Goal: Task Accomplishment & Management: Use online tool/utility

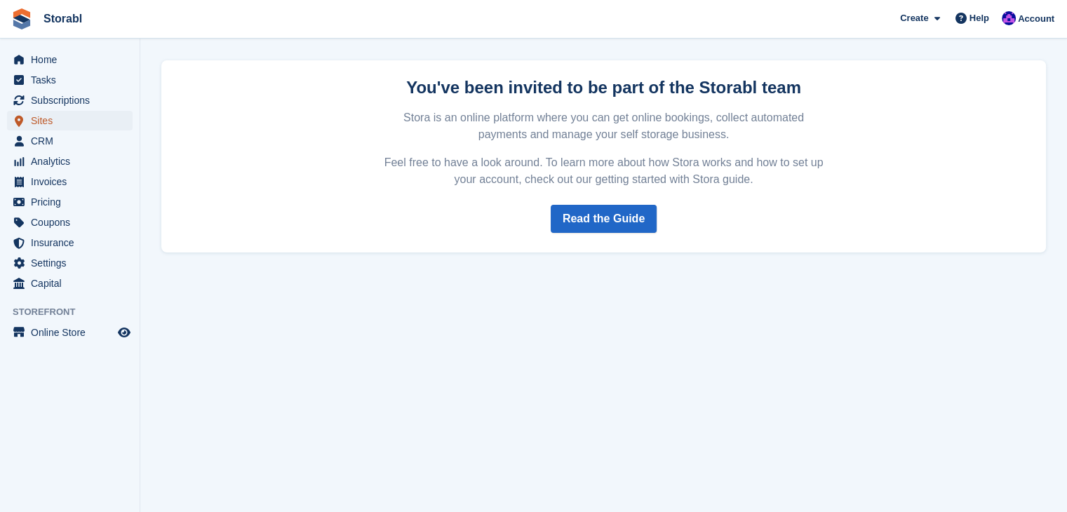
click at [83, 121] on span "Sites" at bounding box center [73, 121] width 84 height 20
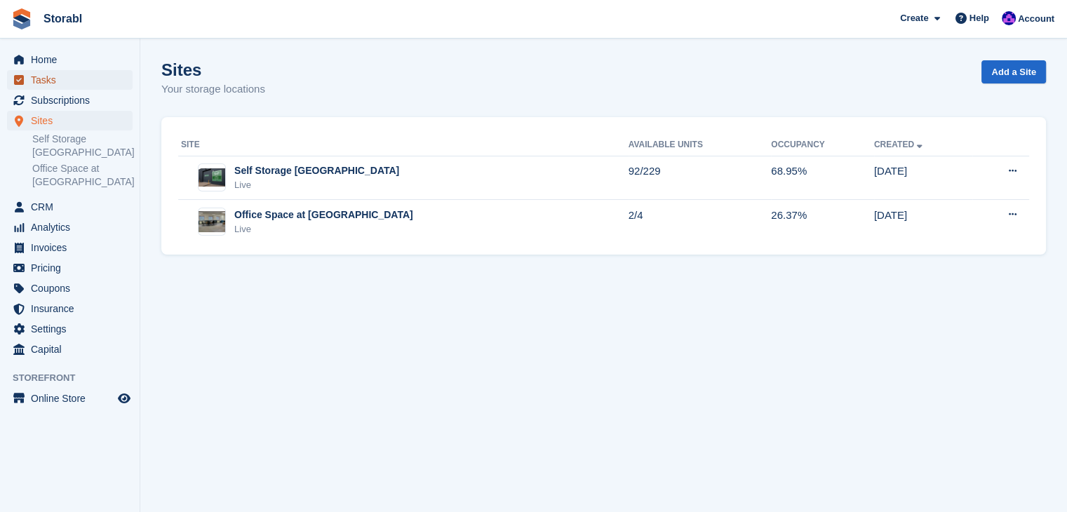
click at [54, 86] on span "Tasks" at bounding box center [73, 80] width 84 height 20
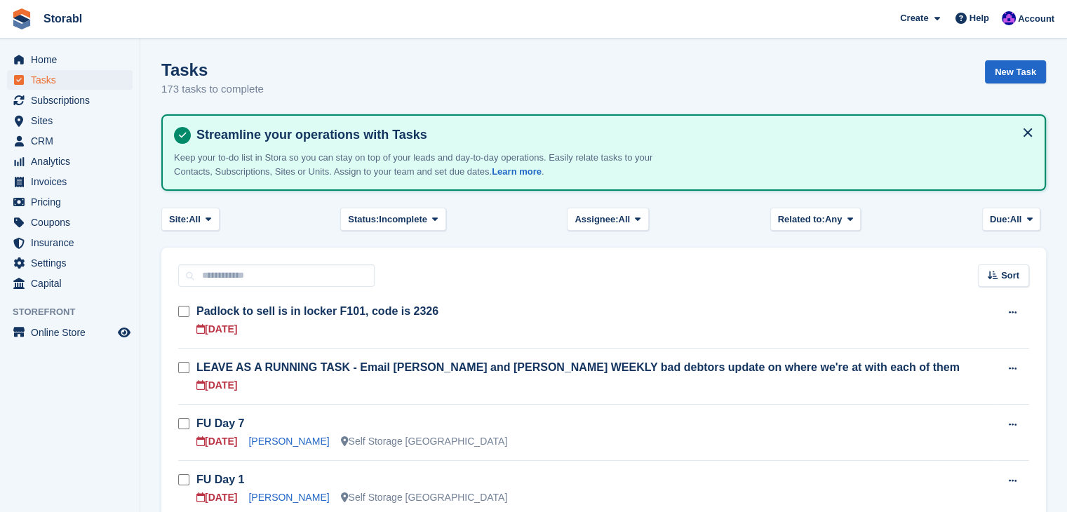
scroll to position [70, 0]
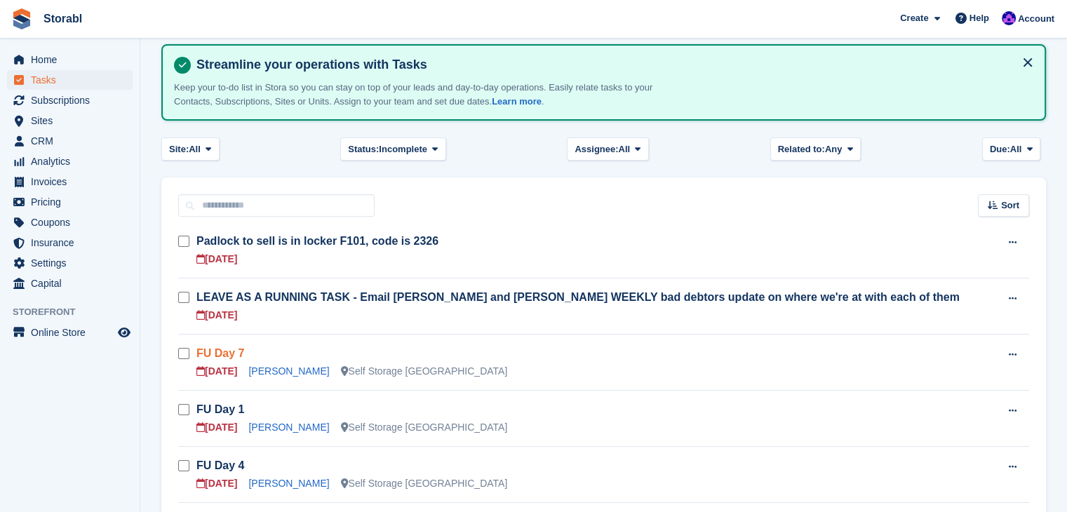
click at [237, 351] on link "FU Day 7" at bounding box center [220, 353] width 48 height 12
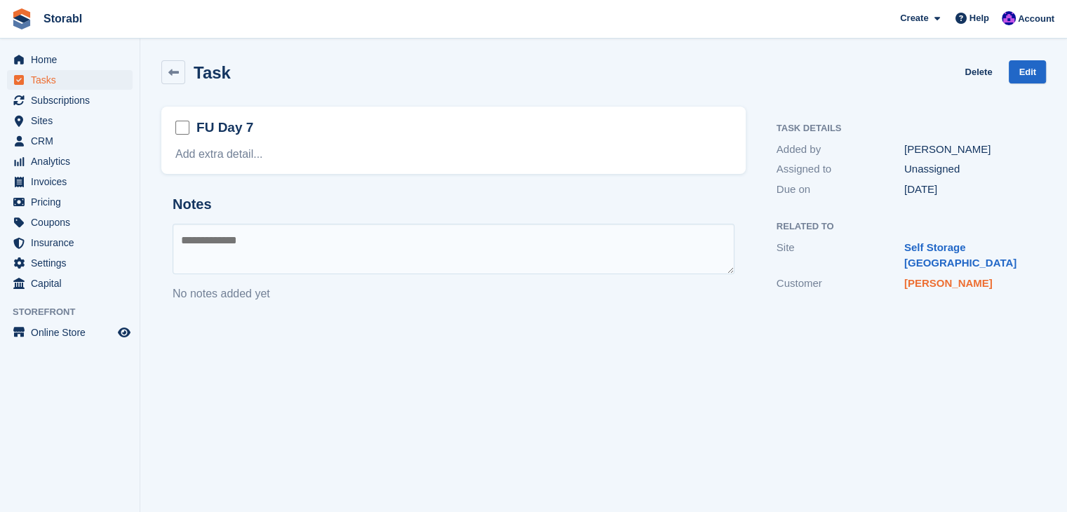
click at [928, 277] on link "[PERSON_NAME]" at bounding box center [949, 283] width 88 height 12
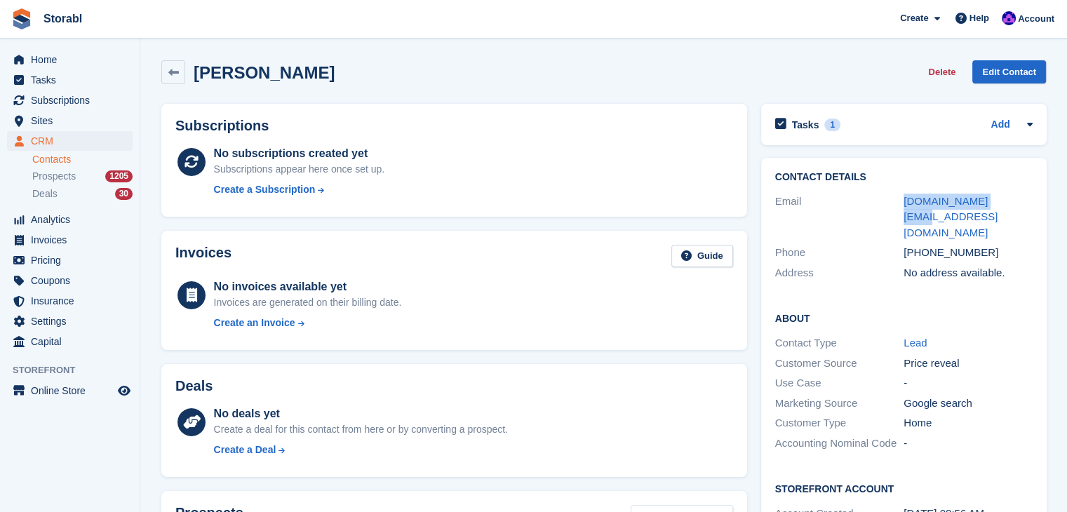
drag, startPoint x: 1008, startPoint y: 206, endPoint x: 902, endPoint y: 196, distance: 106.4
click at [902, 196] on div "Email [DOMAIN_NAME][EMAIL_ADDRESS][DOMAIN_NAME]" at bounding box center [904, 218] width 258 height 52
copy div "[DOMAIN_NAME][EMAIL_ADDRESS][DOMAIN_NAME]"
click at [1029, 124] on icon at bounding box center [1030, 125] width 6 height 4
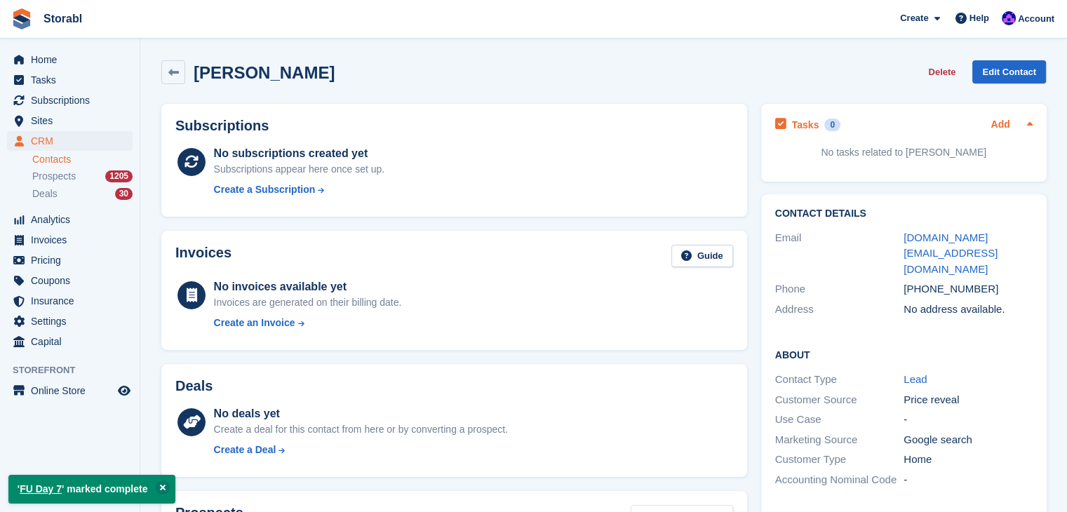
click at [994, 131] on link "Add" at bounding box center [1000, 125] width 19 height 16
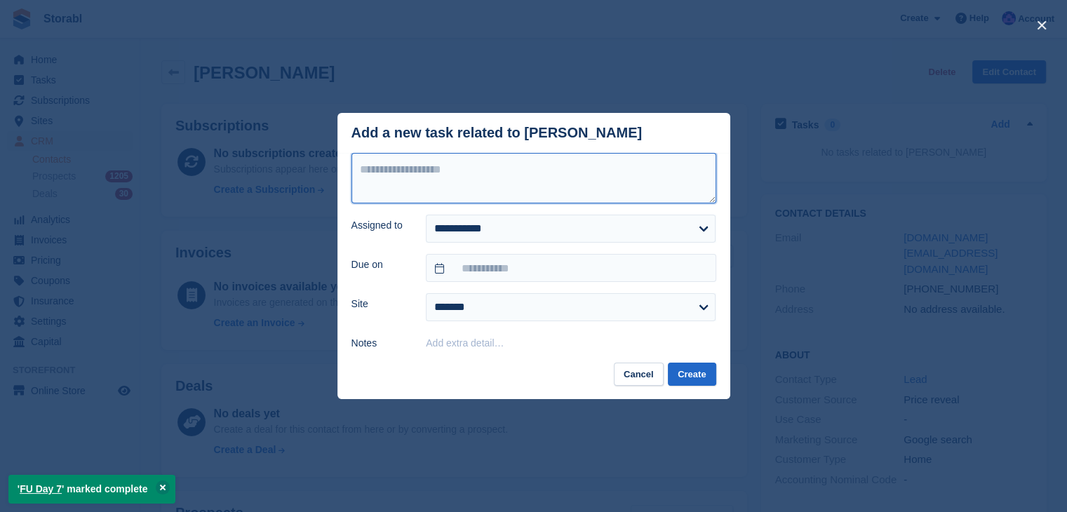
click at [550, 168] on textarea at bounding box center [534, 178] width 365 height 51
type textarea "*********"
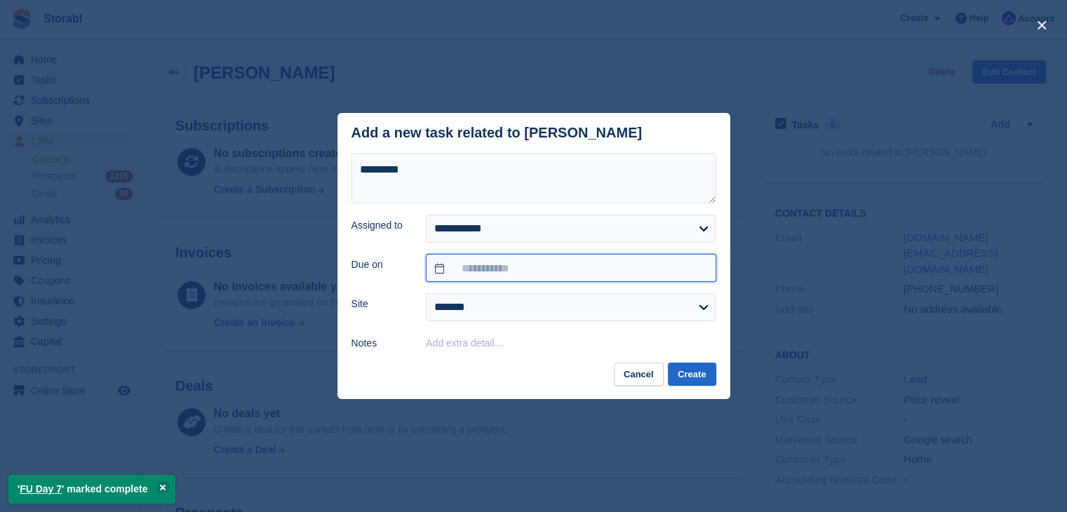
click at [514, 277] on input "text" at bounding box center [571, 268] width 290 height 28
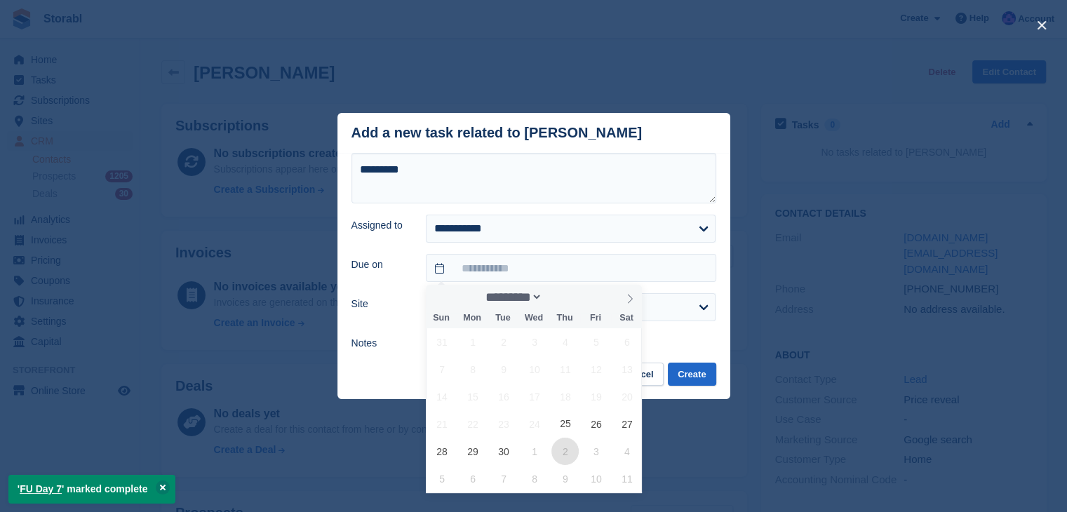
click at [563, 444] on span "2" at bounding box center [565, 451] width 27 height 27
type input "**********"
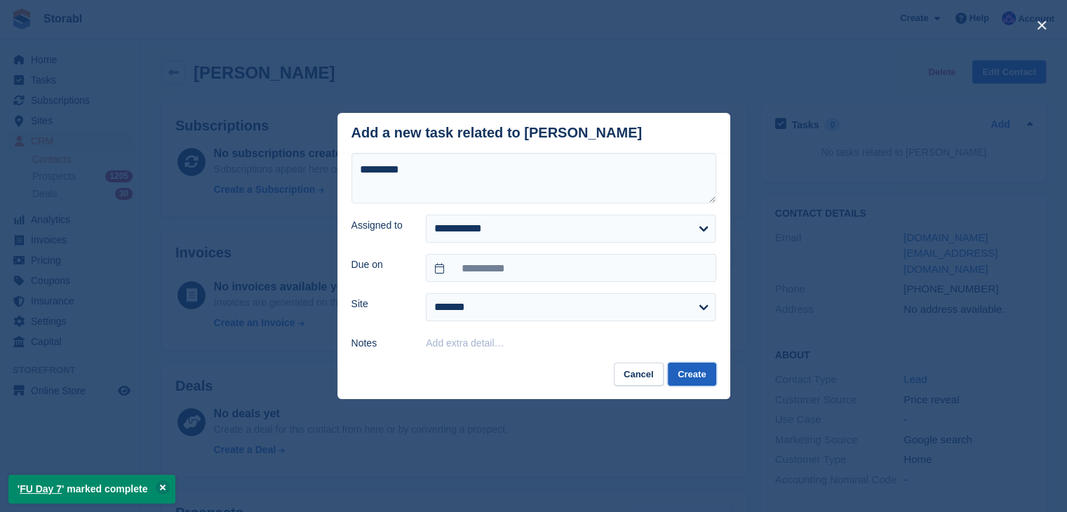
click at [684, 372] on button "Create" at bounding box center [692, 374] width 48 height 23
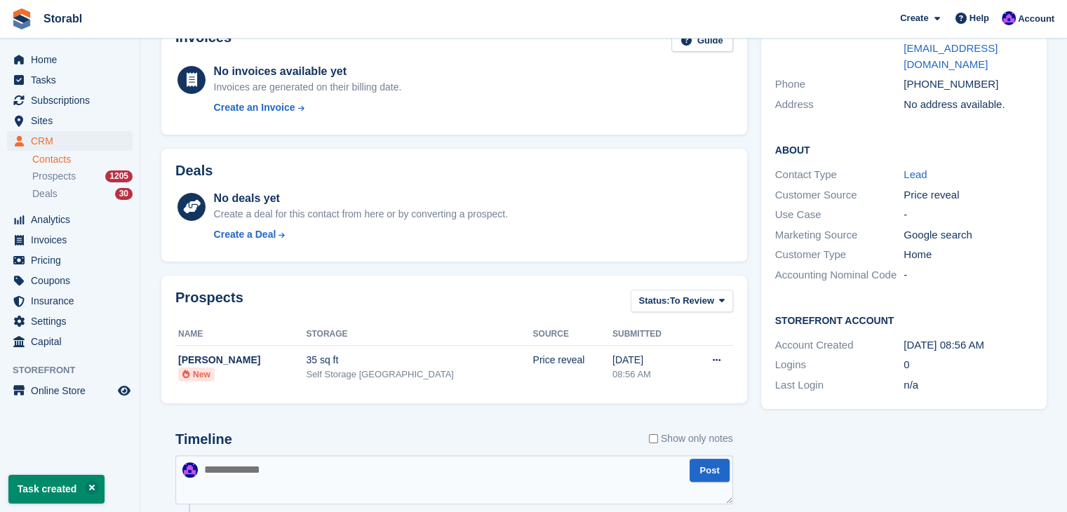
scroll to position [351, 0]
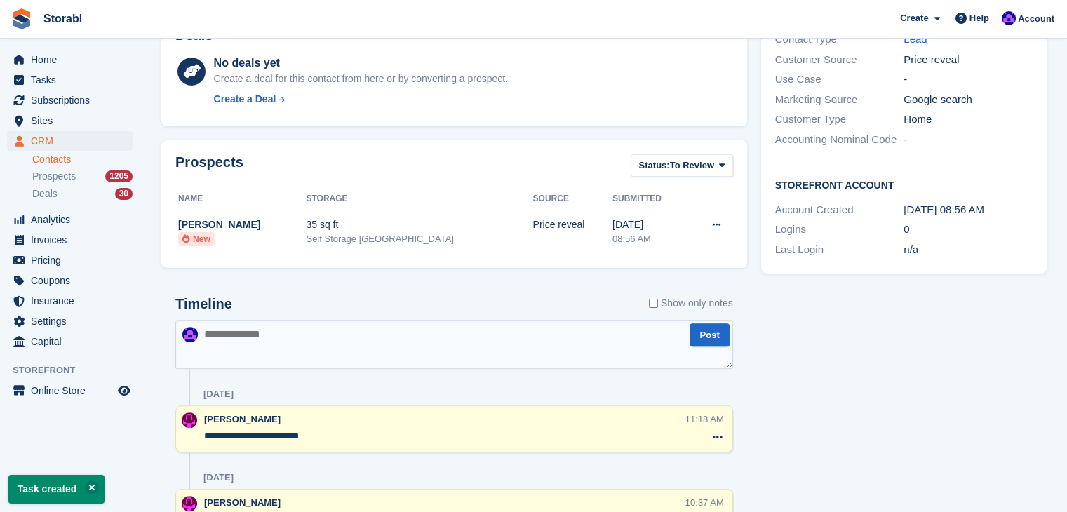
click at [303, 345] on textarea at bounding box center [454, 344] width 558 height 49
type textarea "*"
type textarea "**********"
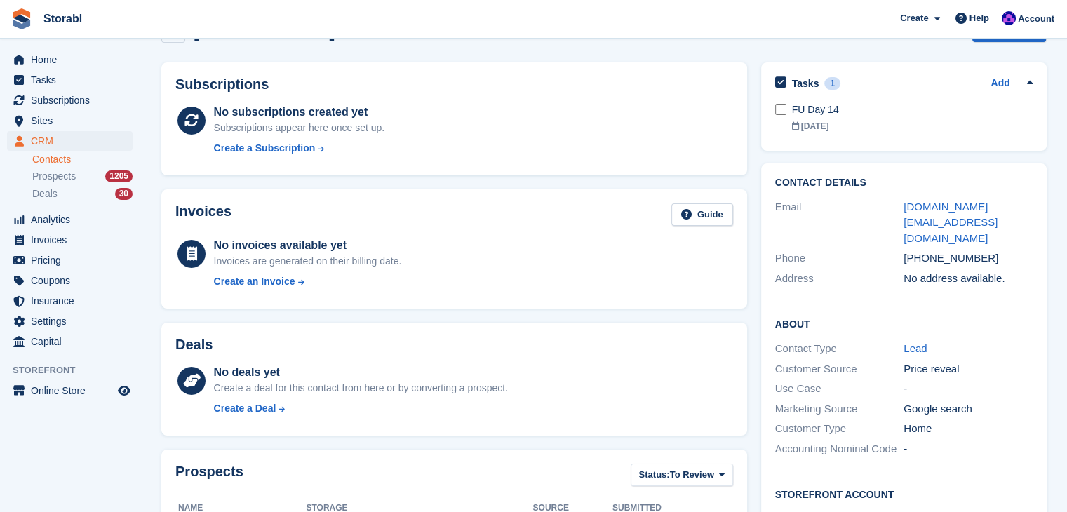
scroll to position [0, 0]
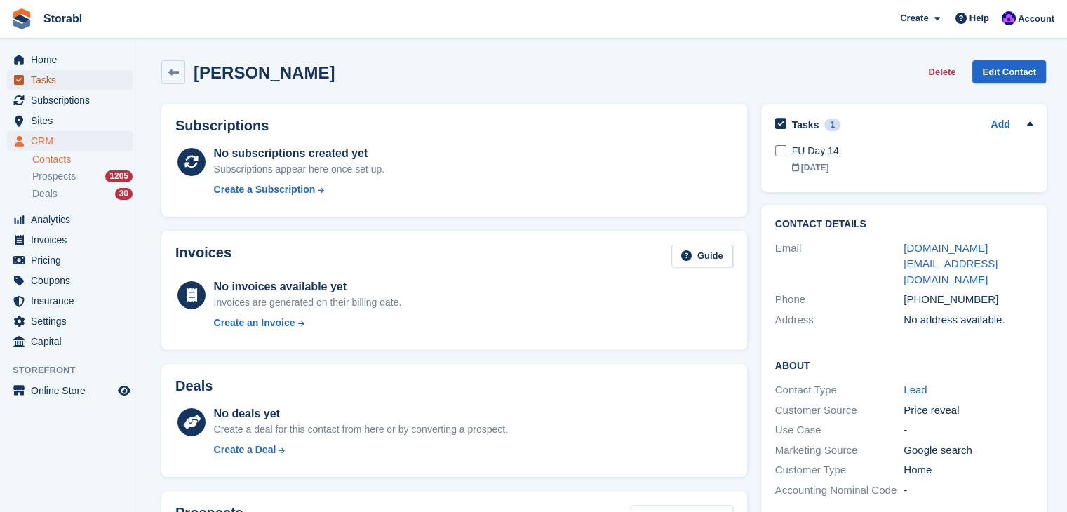
click at [52, 85] on span "Tasks" at bounding box center [73, 80] width 84 height 20
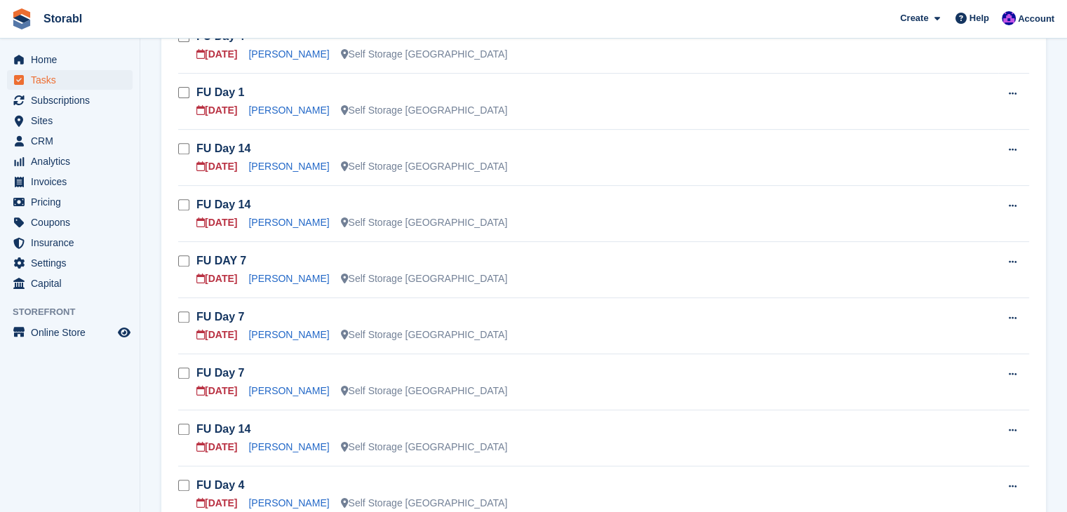
scroll to position [632, 0]
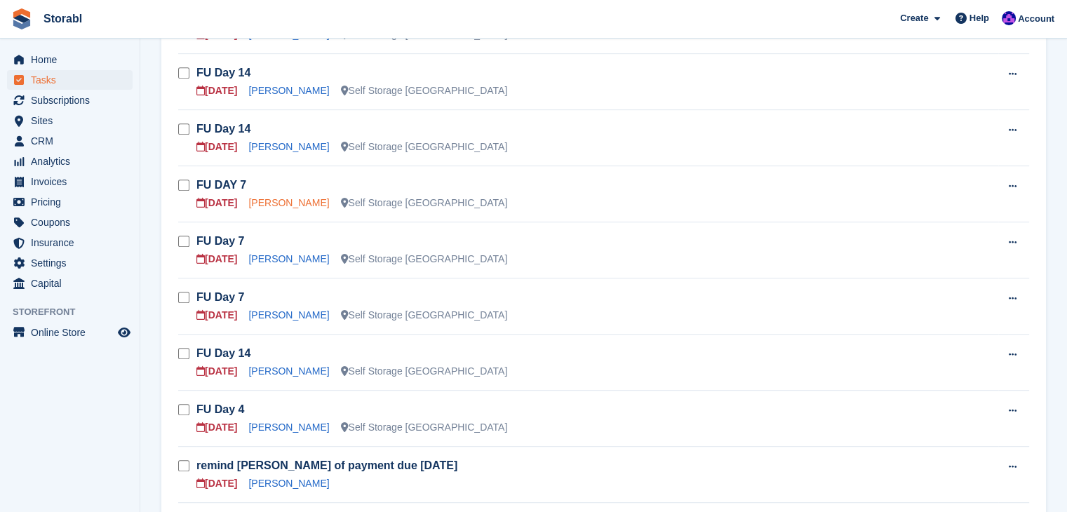
click at [258, 199] on link "[PERSON_NAME]" at bounding box center [288, 202] width 81 height 11
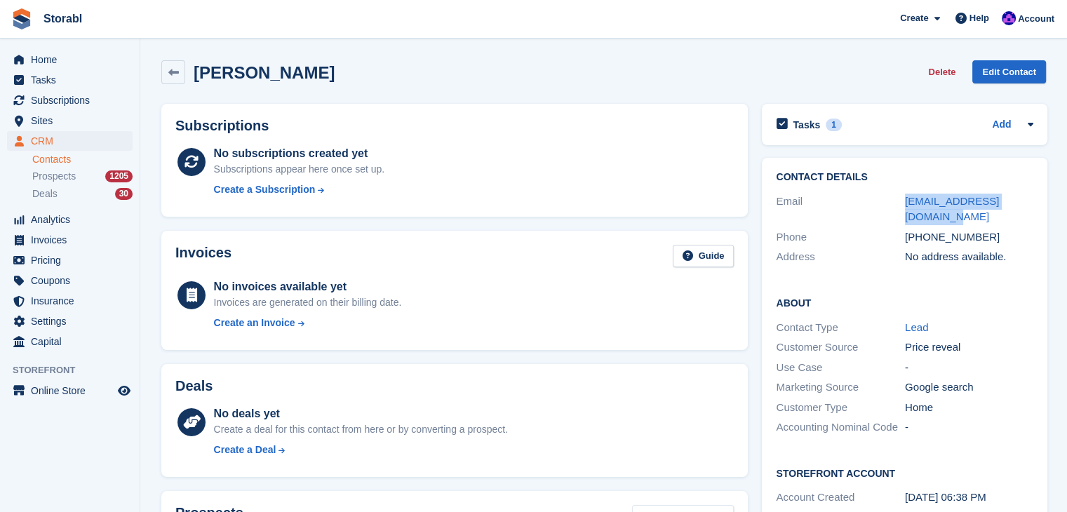
drag, startPoint x: 943, startPoint y: 217, endPoint x: 893, endPoint y: 205, distance: 51.9
click at [893, 205] on div "Email [EMAIL_ADDRESS][DOMAIN_NAME]" at bounding box center [905, 210] width 258 height 36
copy div "[EMAIL_ADDRESS][DOMAIN_NAME]"
click at [1025, 119] on icon at bounding box center [1030, 124] width 11 height 11
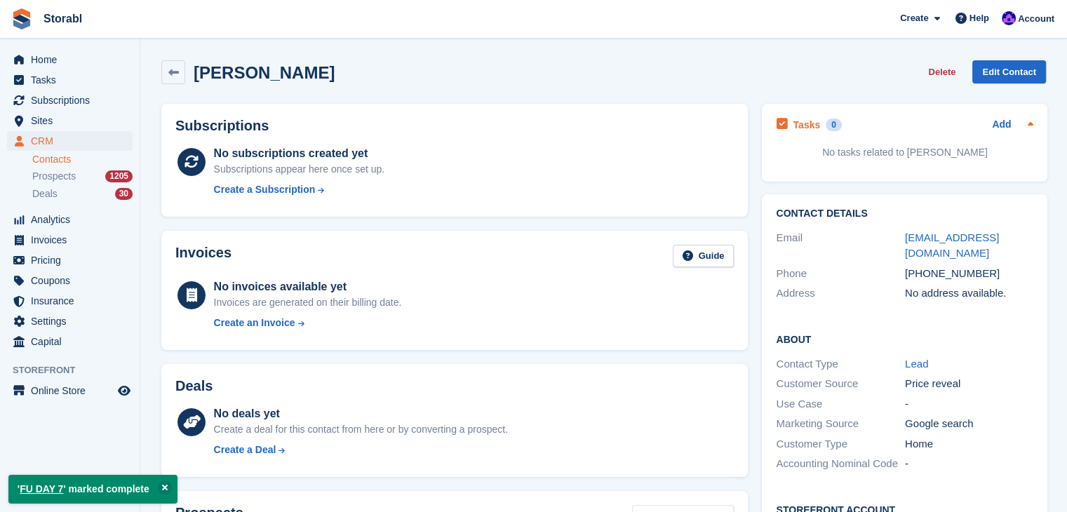
click at [988, 125] on div "Tasks 0 Add" at bounding box center [905, 124] width 258 height 19
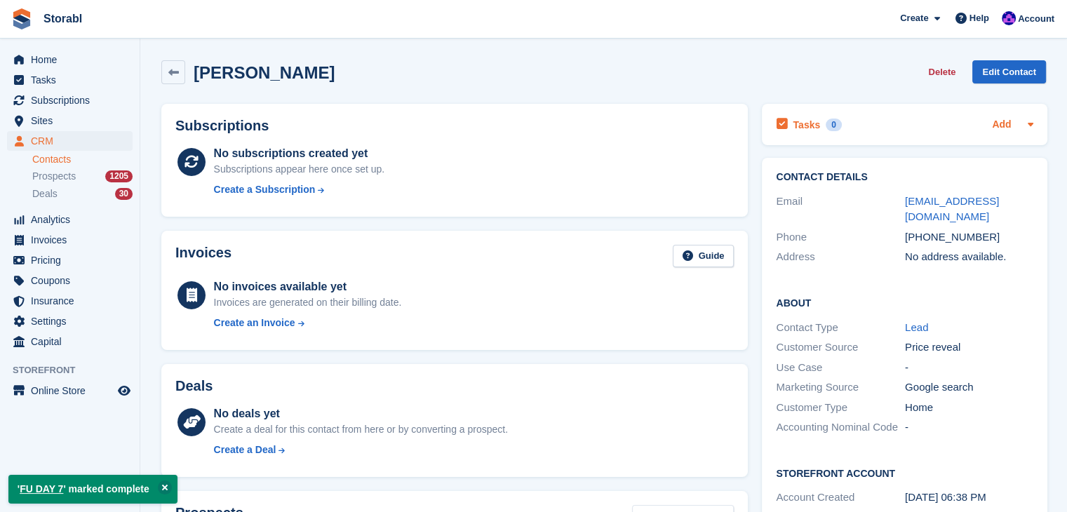
click at [996, 125] on link "Add" at bounding box center [1001, 125] width 19 height 16
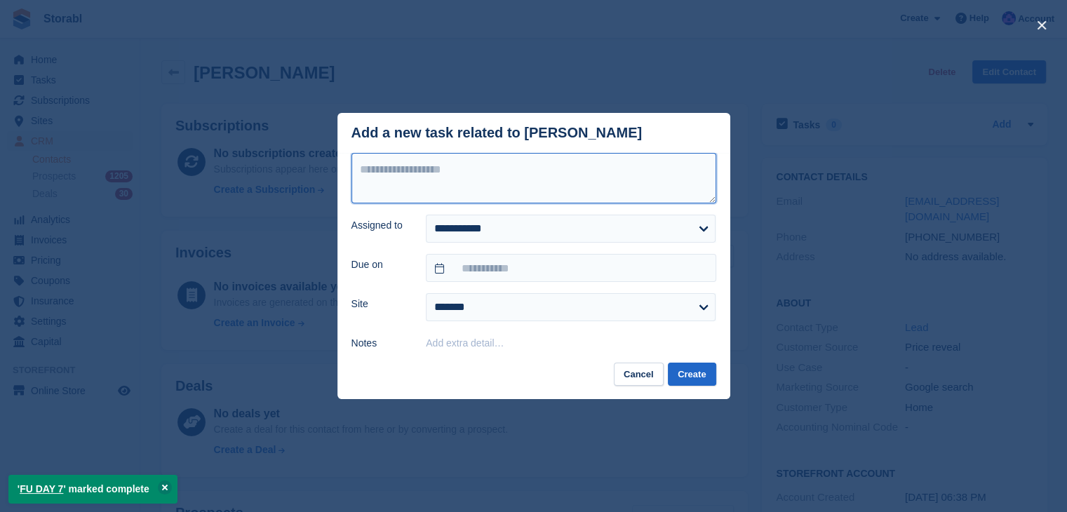
click at [472, 173] on textarea at bounding box center [534, 178] width 365 height 51
type textarea "*********"
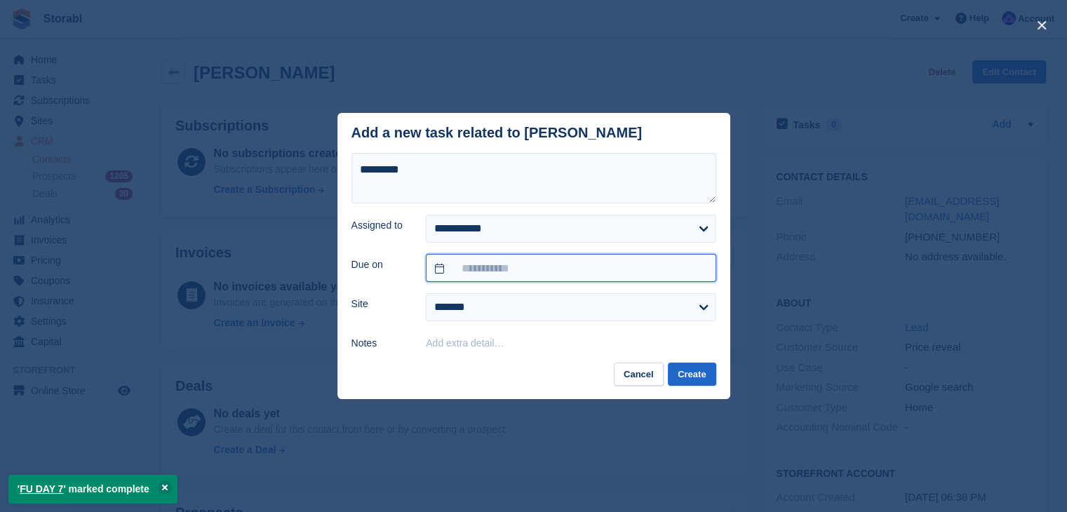
click at [491, 272] on input "text" at bounding box center [571, 268] width 290 height 28
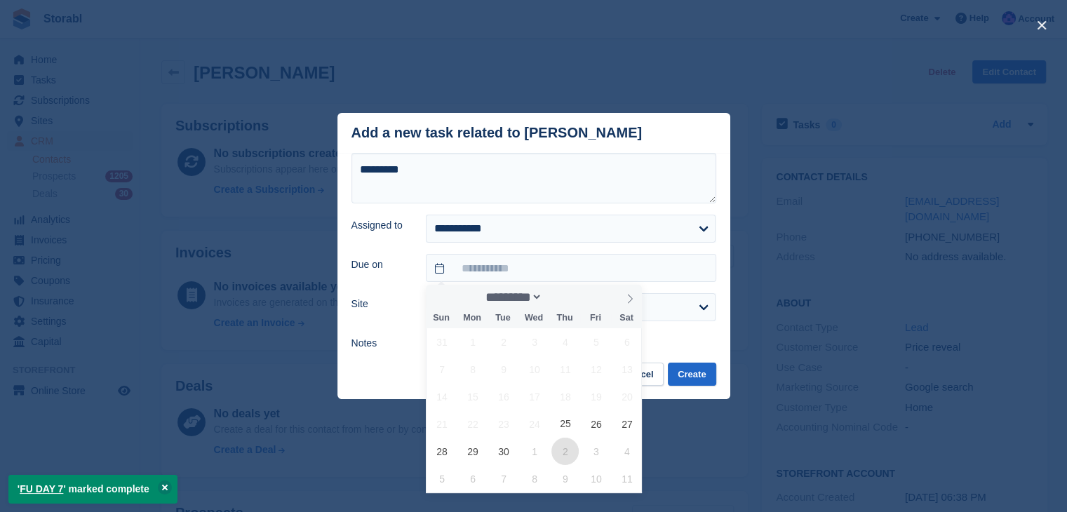
click at [566, 440] on span "2" at bounding box center [565, 451] width 27 height 27
type input "**********"
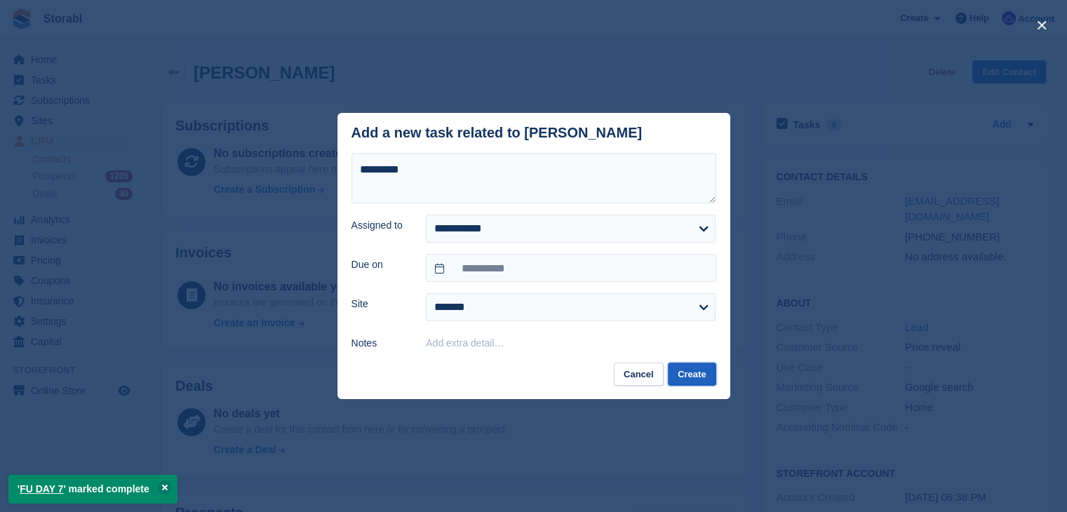
click at [688, 377] on button "Create" at bounding box center [692, 374] width 48 height 23
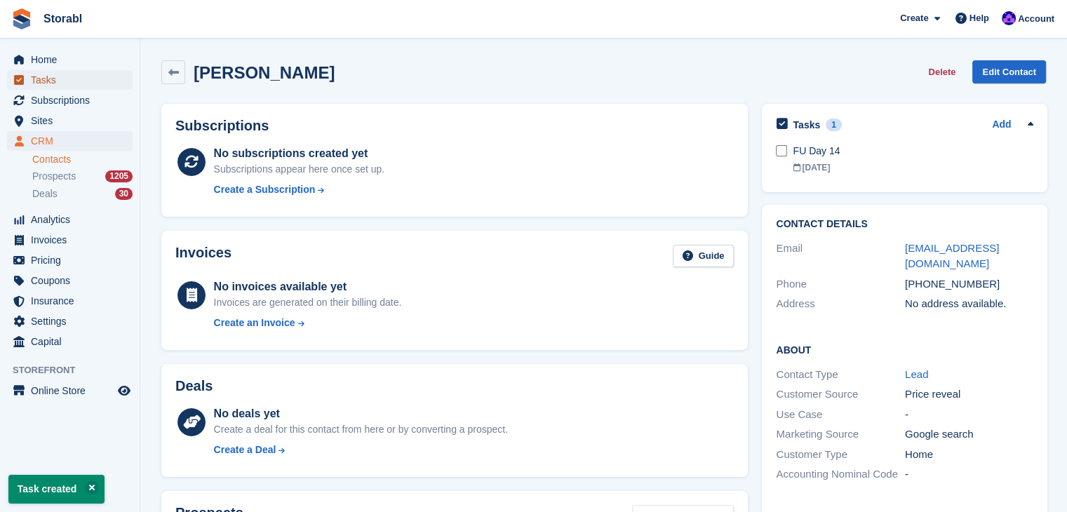
click at [48, 81] on span "Tasks" at bounding box center [73, 80] width 84 height 20
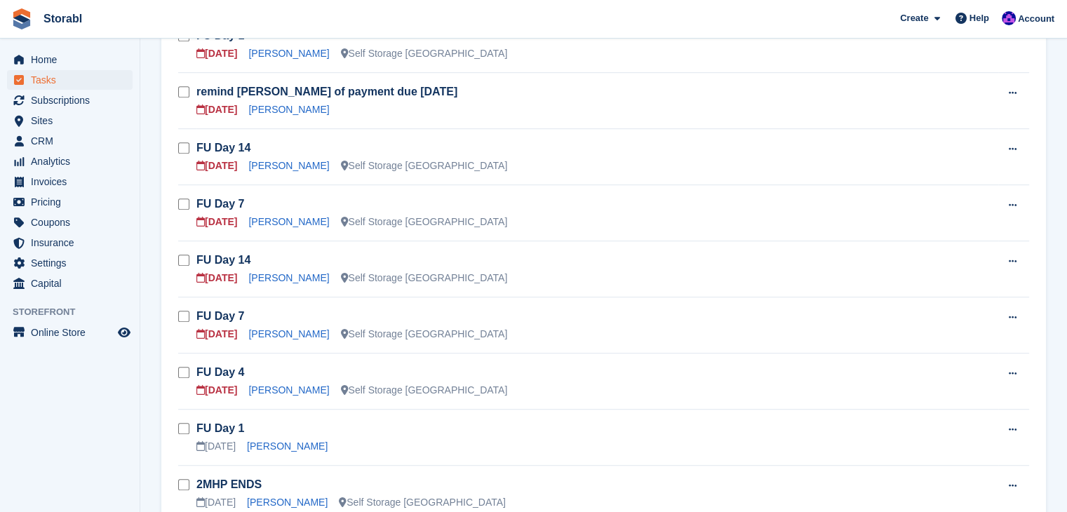
scroll to position [702, 0]
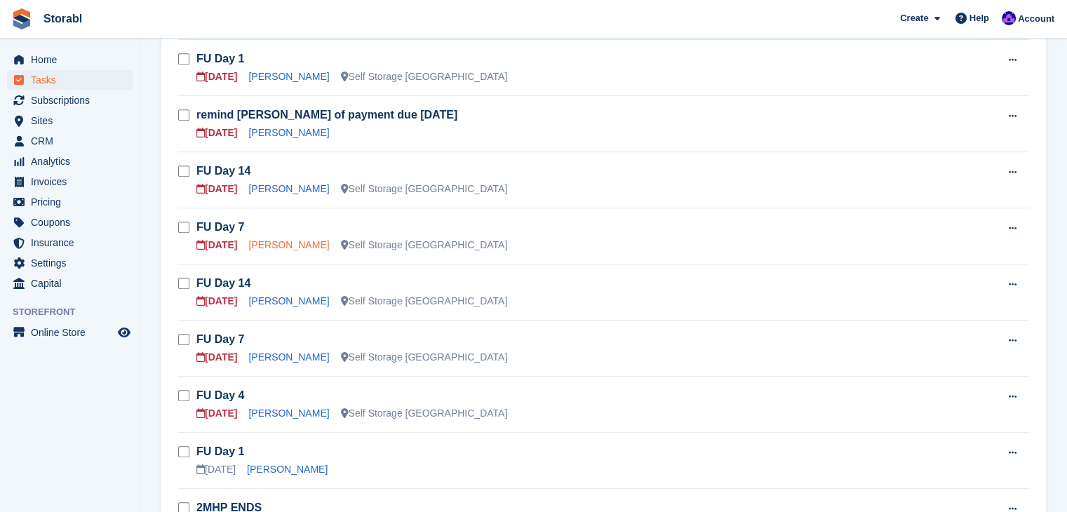
click at [274, 244] on link "[PERSON_NAME]" at bounding box center [288, 244] width 81 height 11
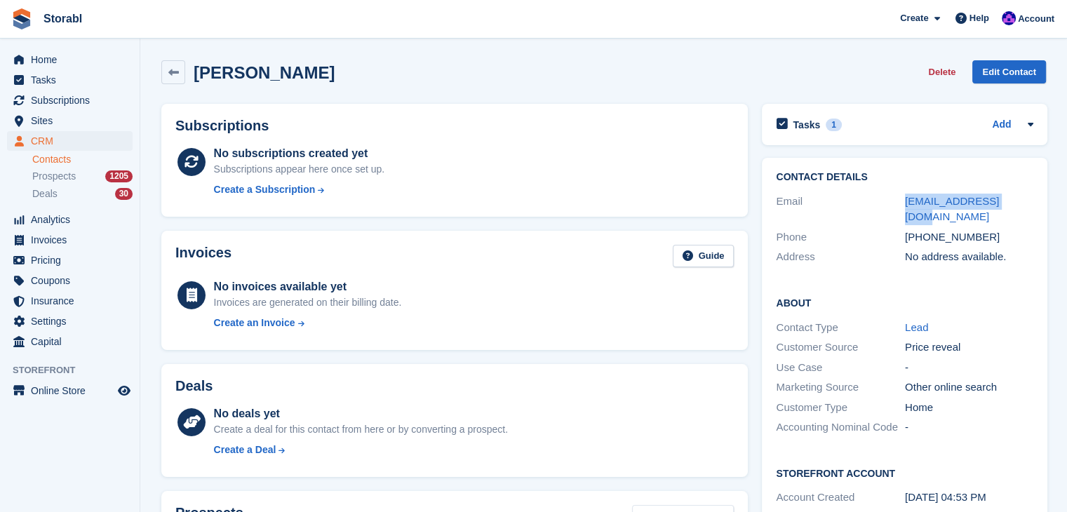
drag, startPoint x: 1022, startPoint y: 202, endPoint x: 886, endPoint y: 199, distance: 136.2
click at [886, 199] on div "Email [EMAIL_ADDRESS][DOMAIN_NAME]" at bounding box center [905, 210] width 258 height 36
copy div "[EMAIL_ADDRESS][DOMAIN_NAME]"
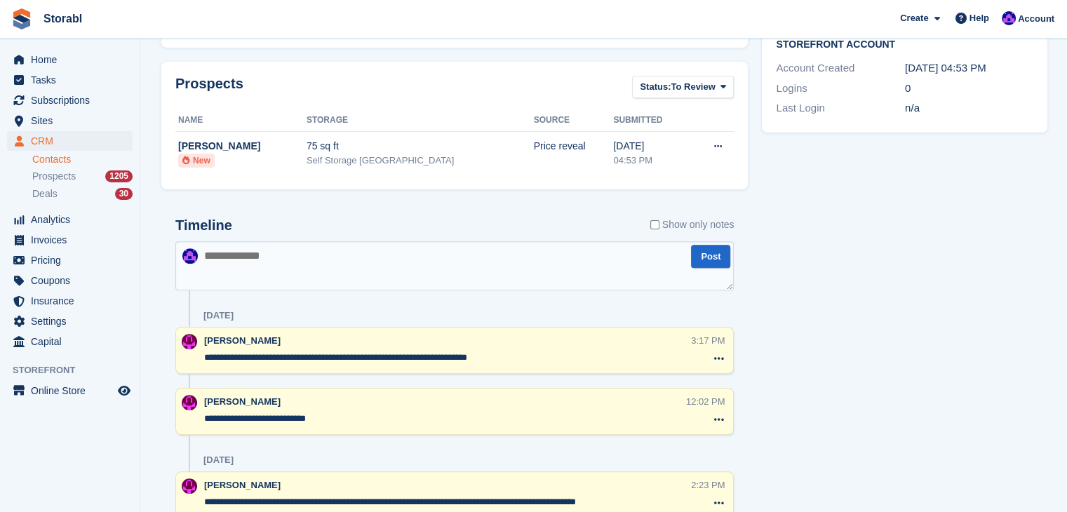
scroll to position [332, 0]
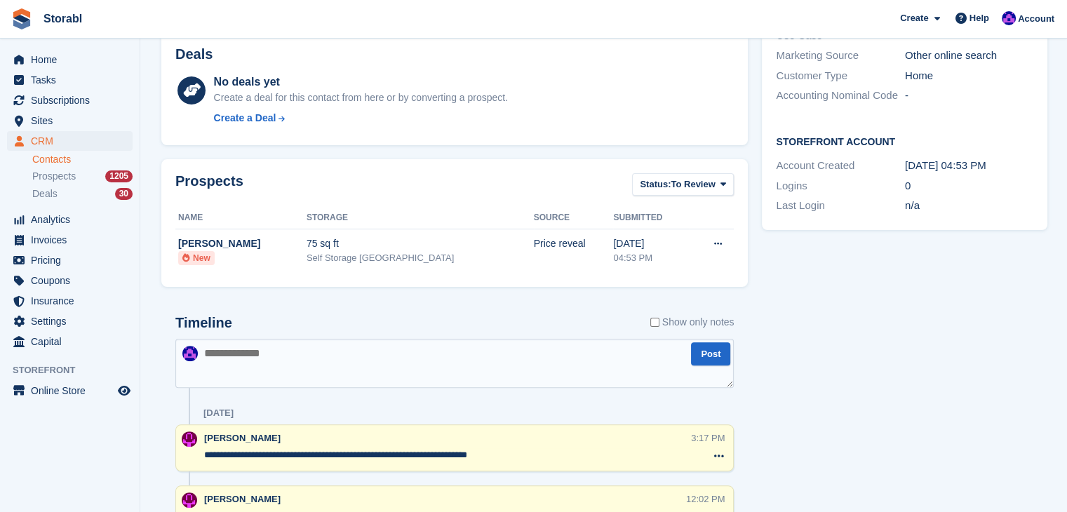
click at [324, 360] on textarea at bounding box center [454, 363] width 559 height 49
click at [326, 359] on textarea at bounding box center [454, 363] width 559 height 49
type textarea "**********"
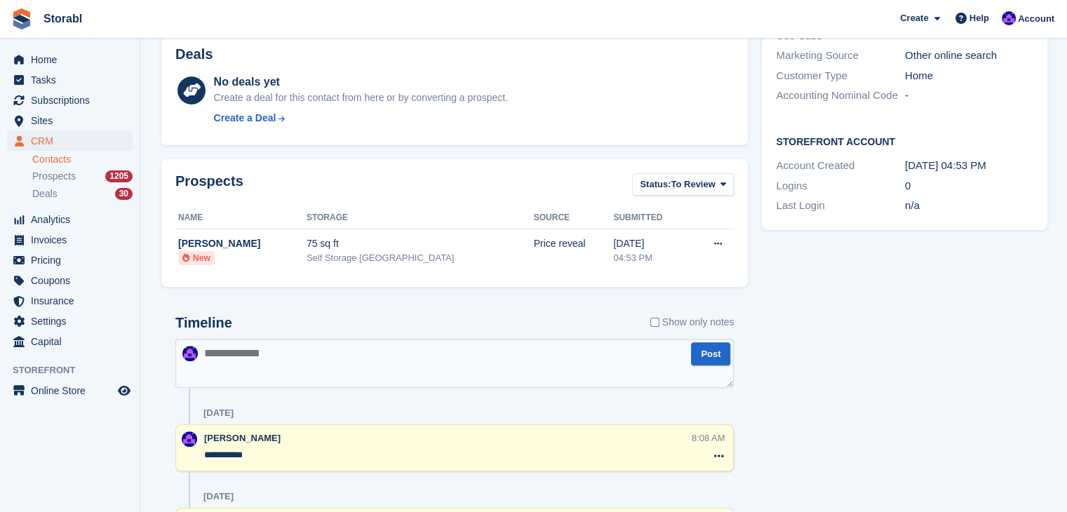
scroll to position [0, 0]
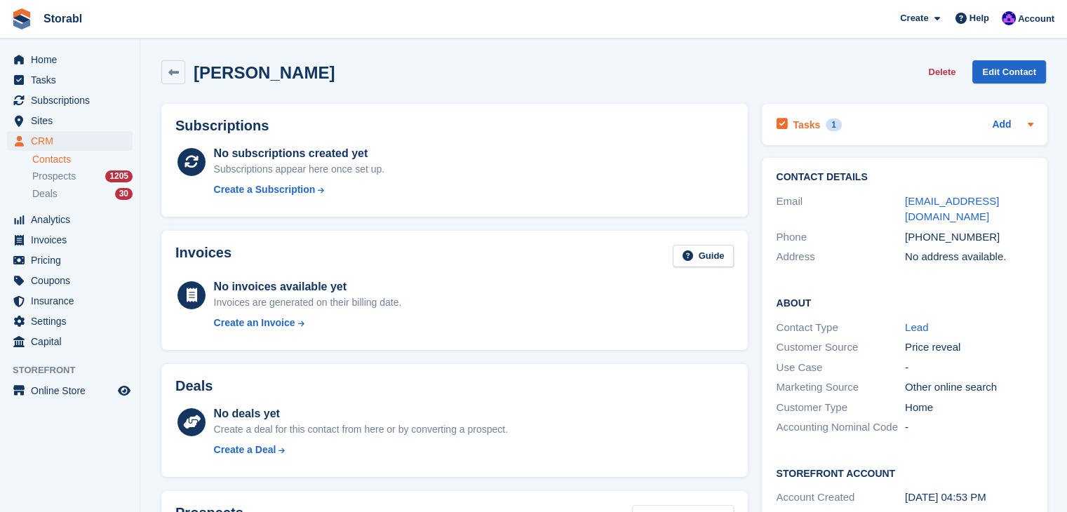
click at [1030, 131] on div at bounding box center [1027, 124] width 11 height 17
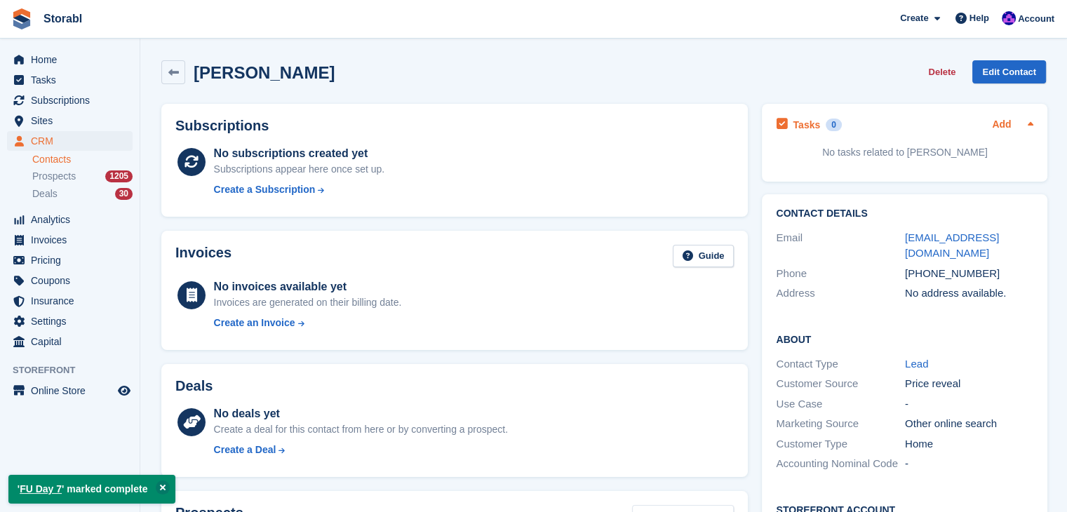
click at [996, 127] on link "Add" at bounding box center [1001, 125] width 19 height 16
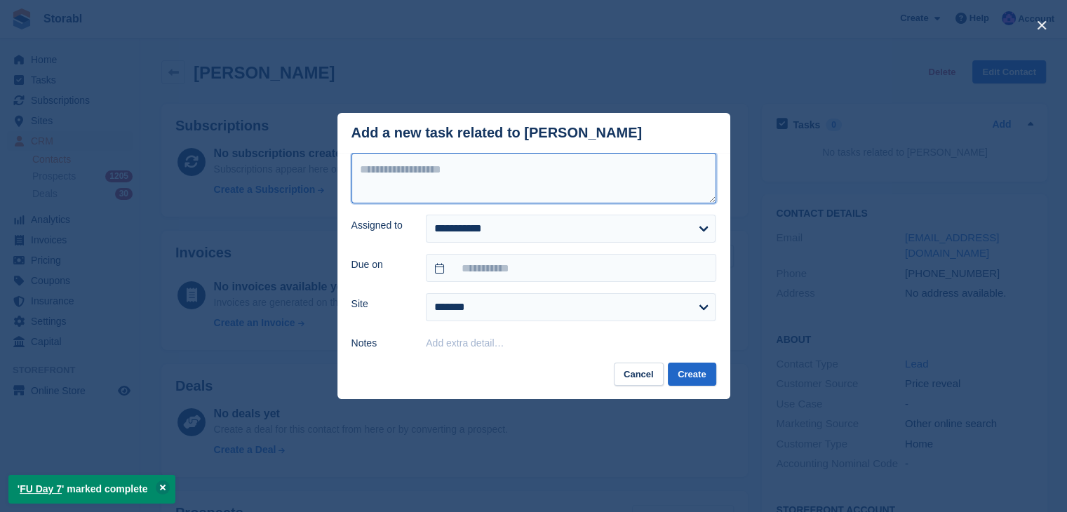
click at [524, 185] on textarea at bounding box center [534, 178] width 365 height 51
type textarea "*********"
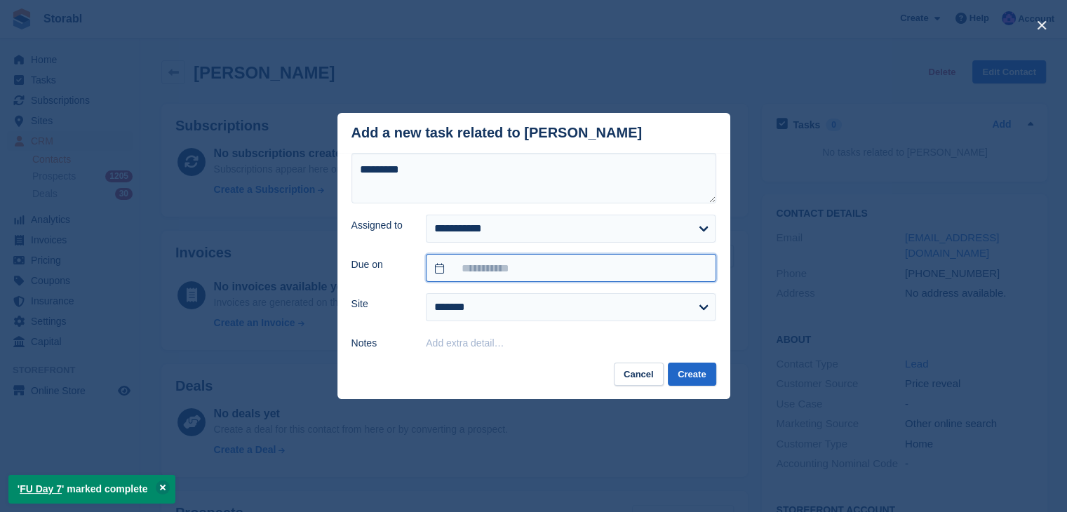
click at [514, 275] on input "text" at bounding box center [571, 268] width 290 height 28
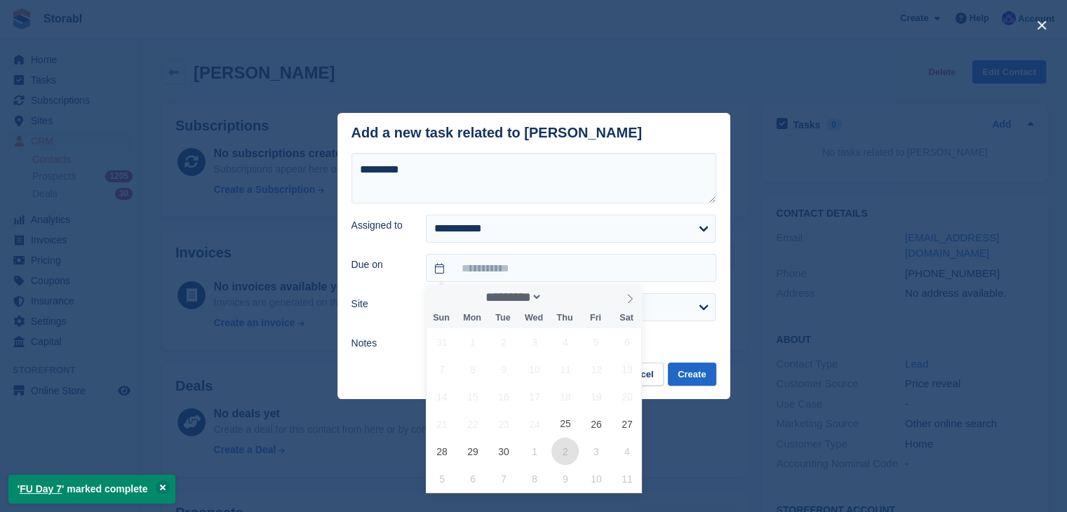
click at [575, 453] on span "2" at bounding box center [565, 451] width 27 height 27
type input "**********"
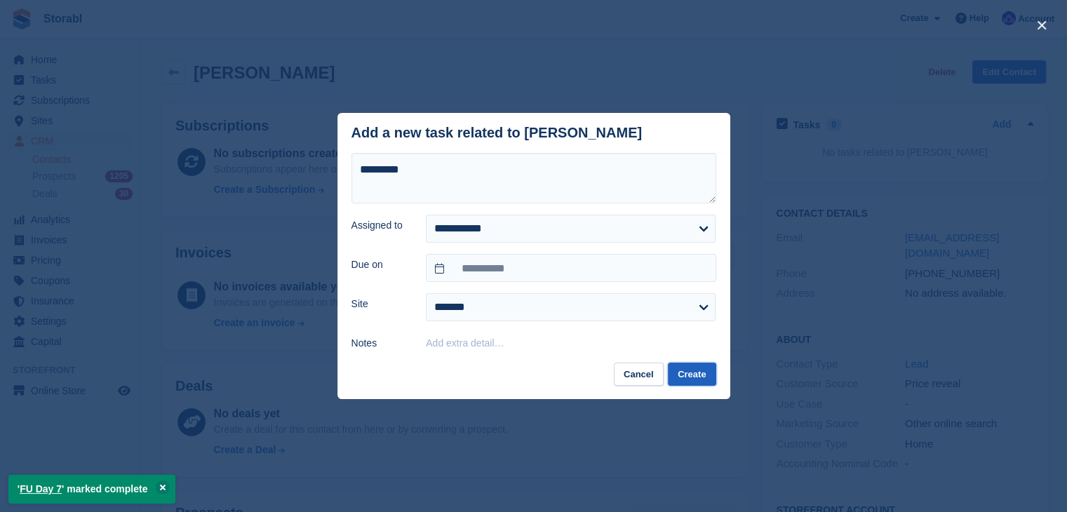
click at [682, 379] on button "Create" at bounding box center [692, 374] width 48 height 23
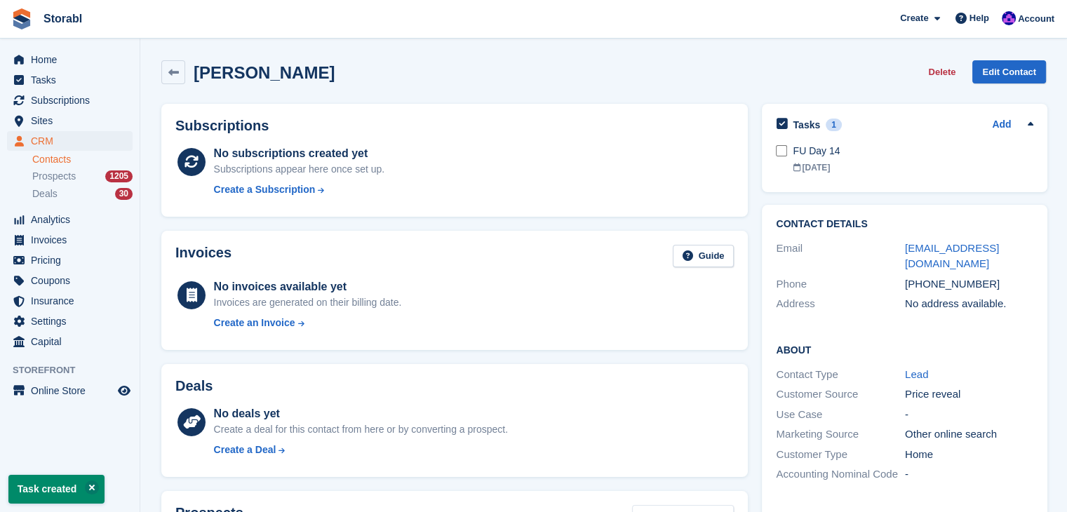
click at [45, 154] on link "Contacts" at bounding box center [82, 159] width 100 height 13
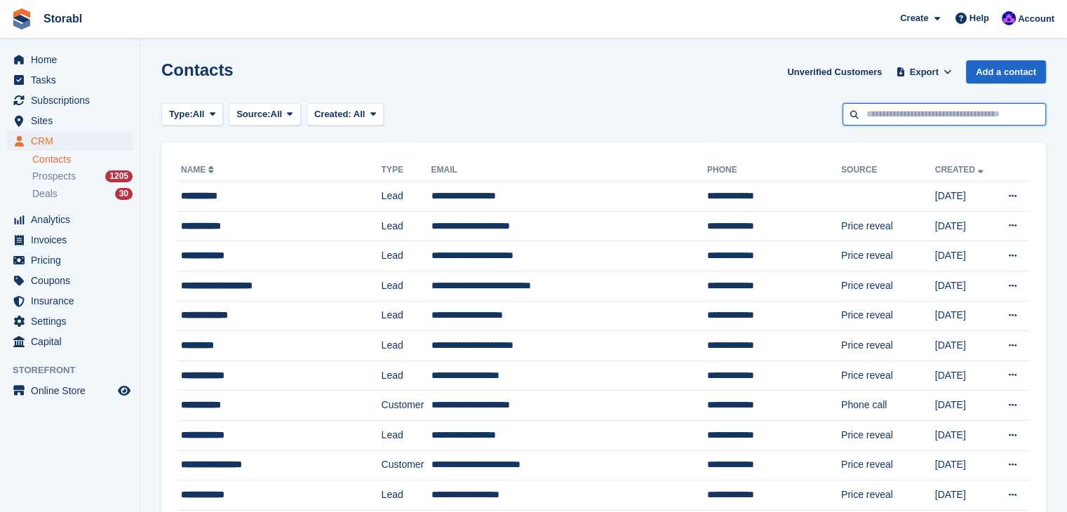
click at [912, 114] on input "text" at bounding box center [945, 114] width 204 height 23
type input "***"
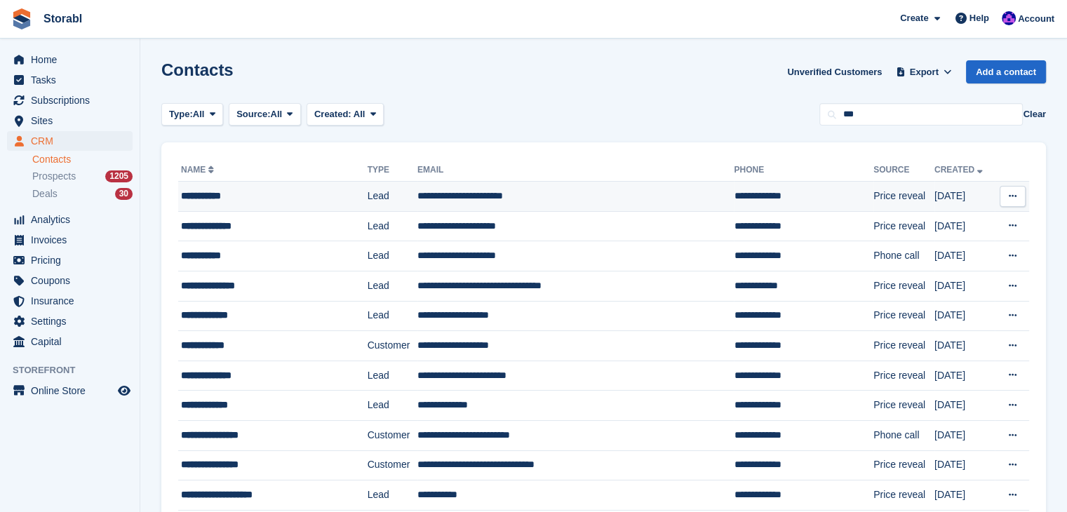
click at [211, 193] on div "**********" at bounding box center [260, 196] width 159 height 15
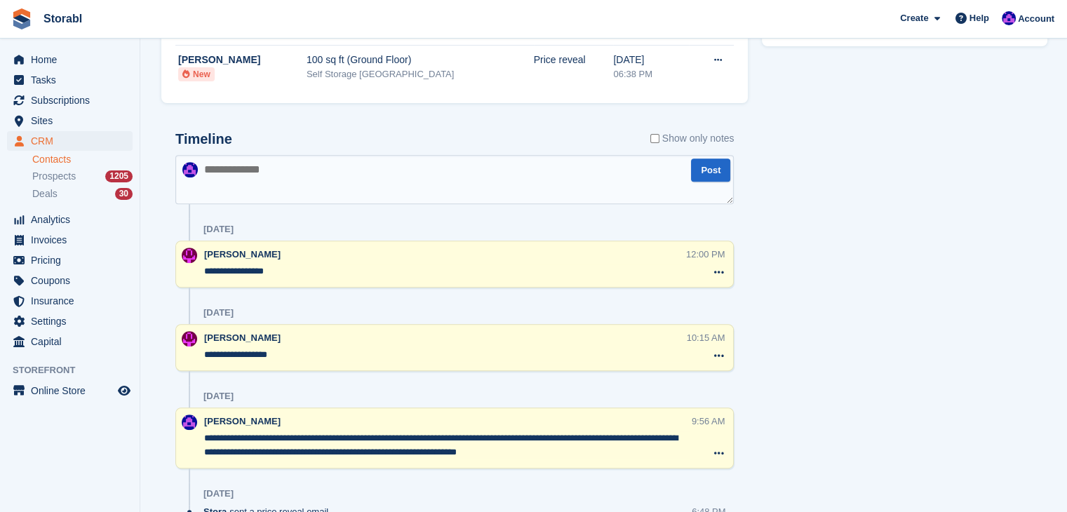
scroll to position [364, 0]
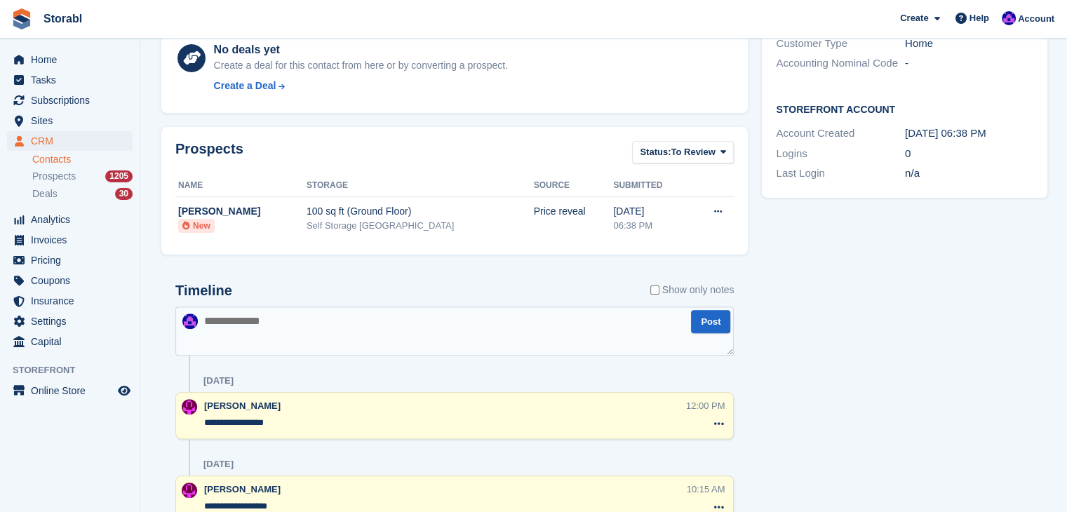
click at [278, 327] on textarea at bounding box center [454, 331] width 559 height 49
type textarea "**********"
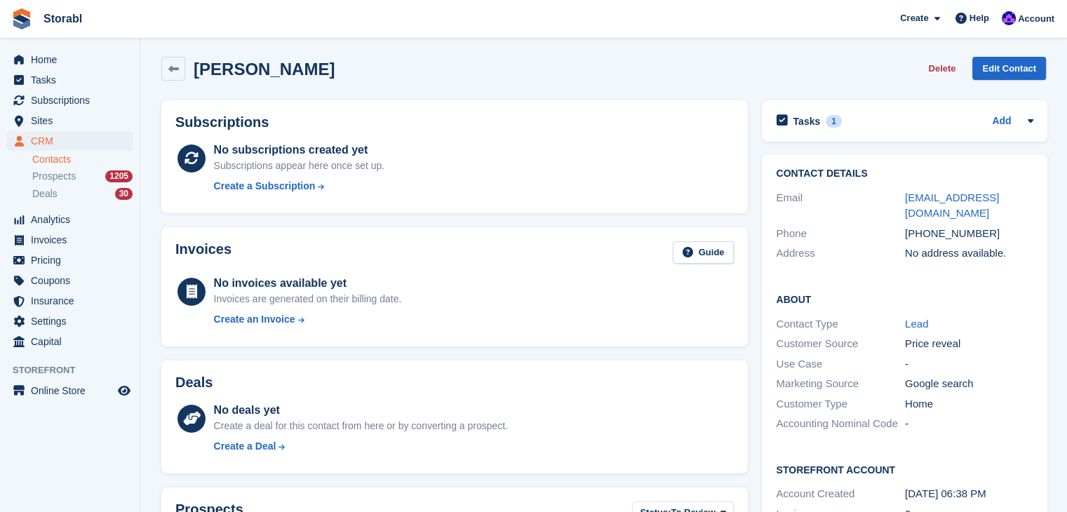
scroll to position [0, 0]
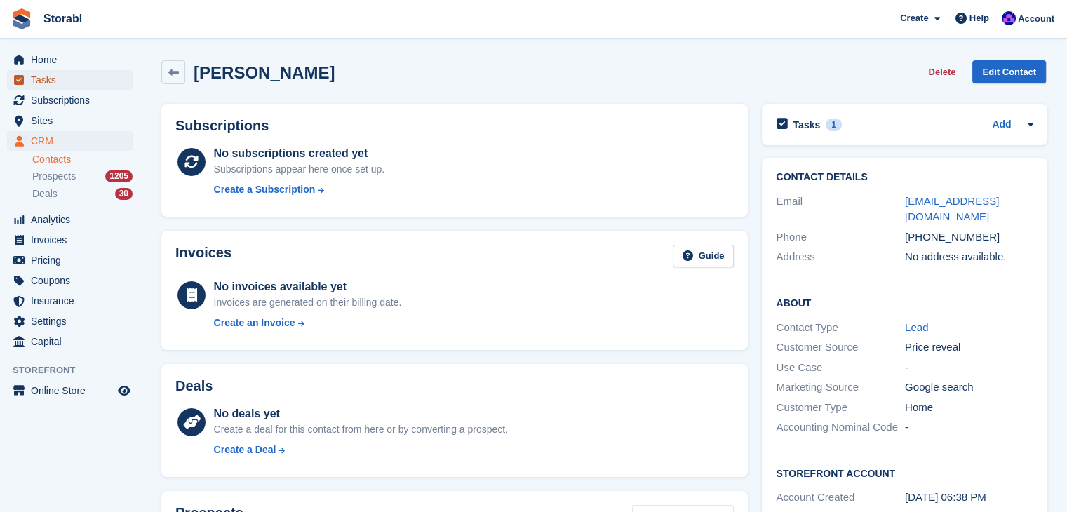
click at [69, 85] on span "Tasks" at bounding box center [73, 80] width 84 height 20
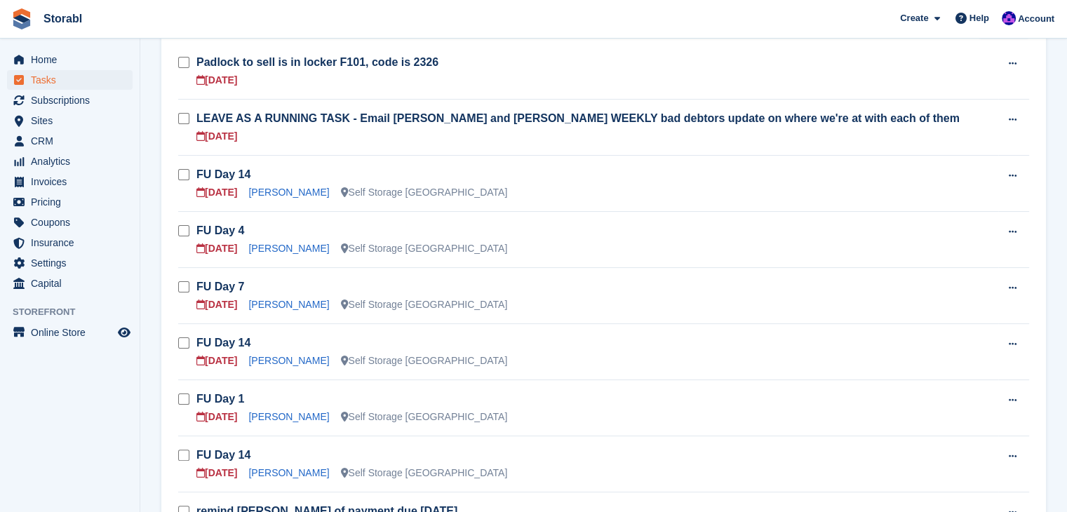
scroll to position [281, 0]
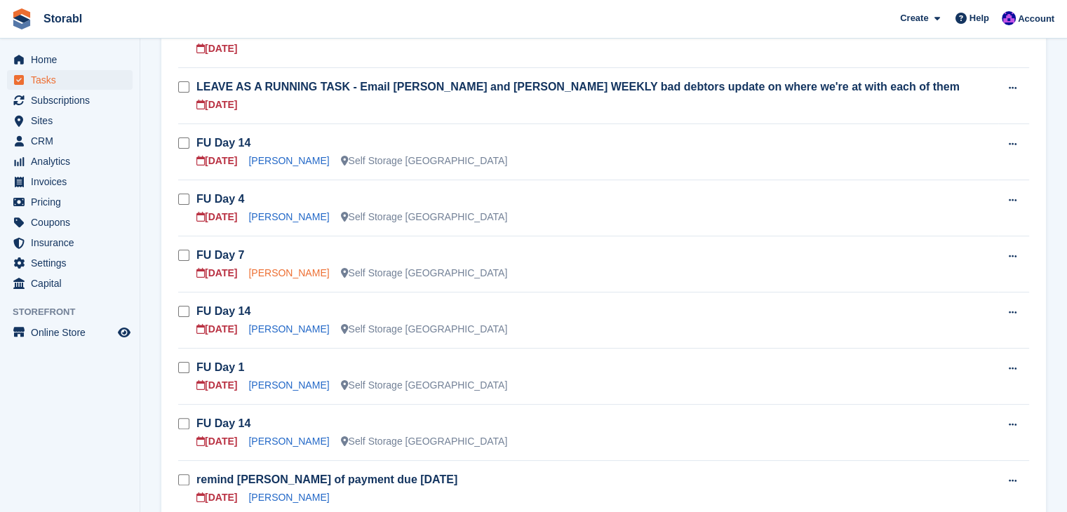
click at [291, 271] on link "[PERSON_NAME]" at bounding box center [288, 272] width 81 height 11
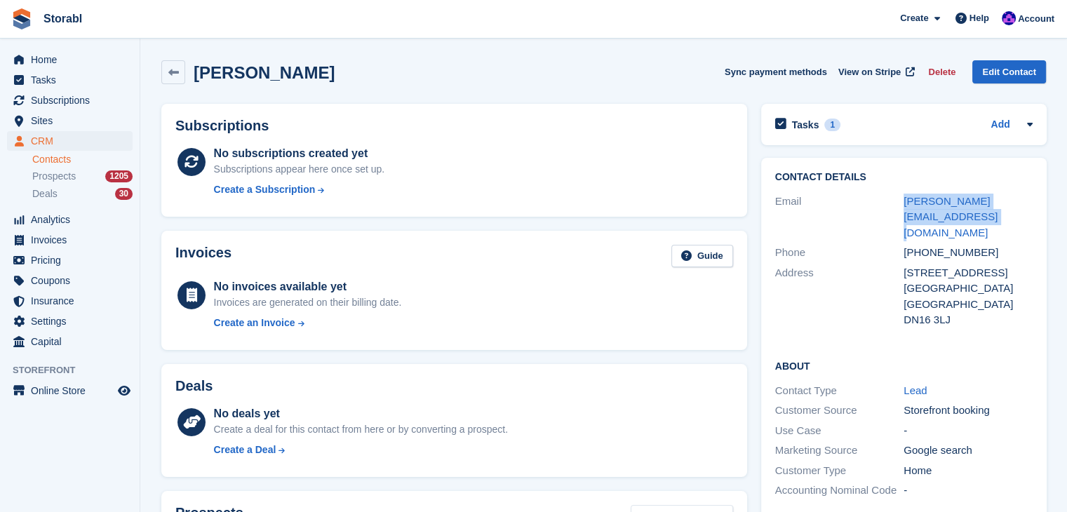
drag, startPoint x: 968, startPoint y: 220, endPoint x: 893, endPoint y: 199, distance: 78.5
click at [893, 199] on div "Email simpson.rick22@googlemail.com" at bounding box center [904, 218] width 258 height 52
copy div "simpson.rick22@googlemail.com"
click at [1032, 125] on icon at bounding box center [1030, 124] width 11 height 11
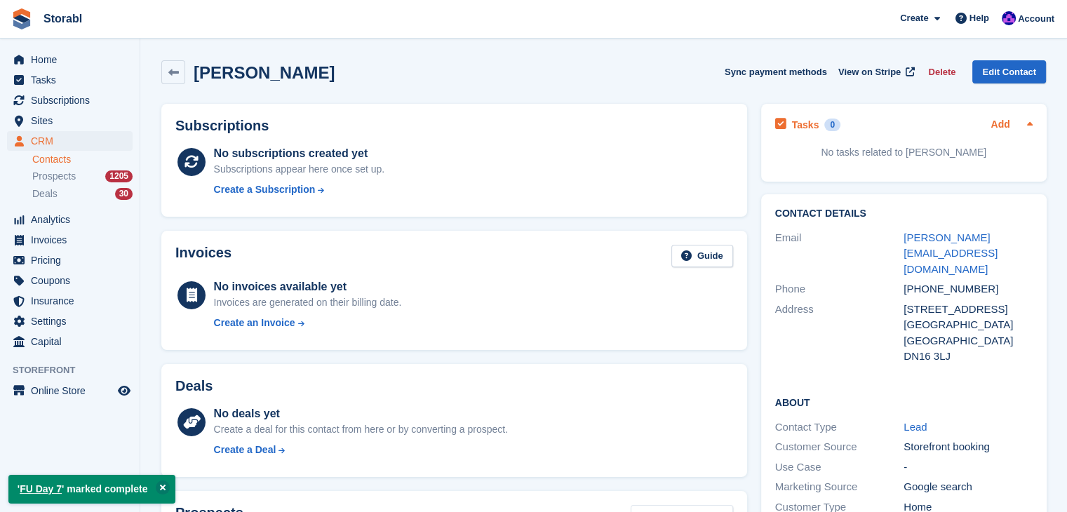
click at [1002, 124] on link "Add" at bounding box center [1000, 125] width 19 height 16
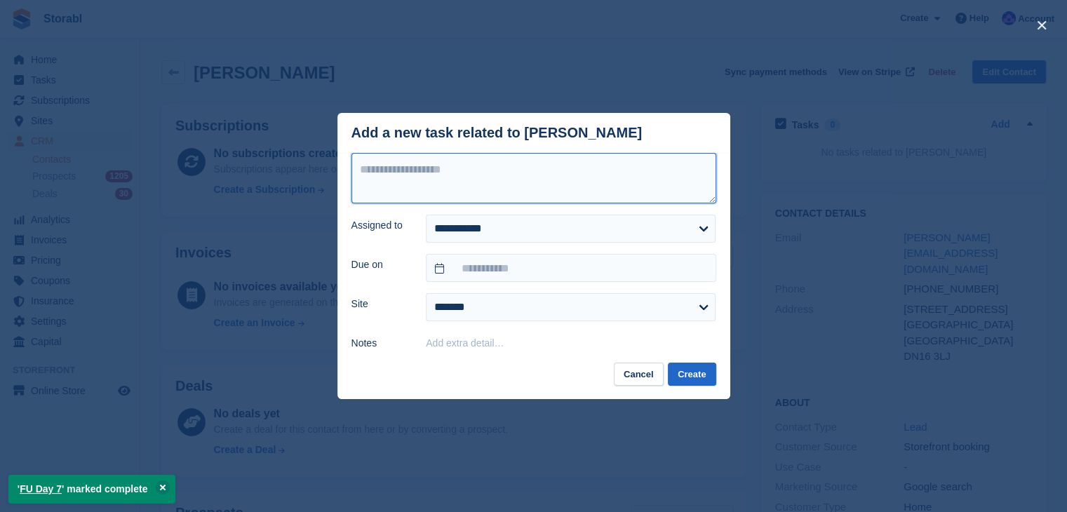
click at [507, 192] on textarea at bounding box center [534, 178] width 365 height 51
type textarea "*********"
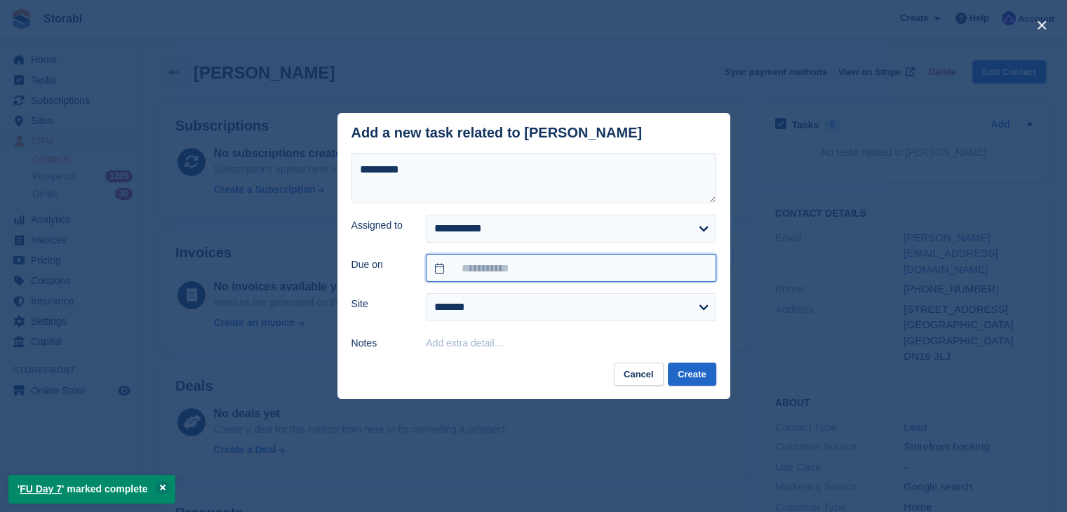
click at [540, 264] on input "text" at bounding box center [571, 268] width 290 height 28
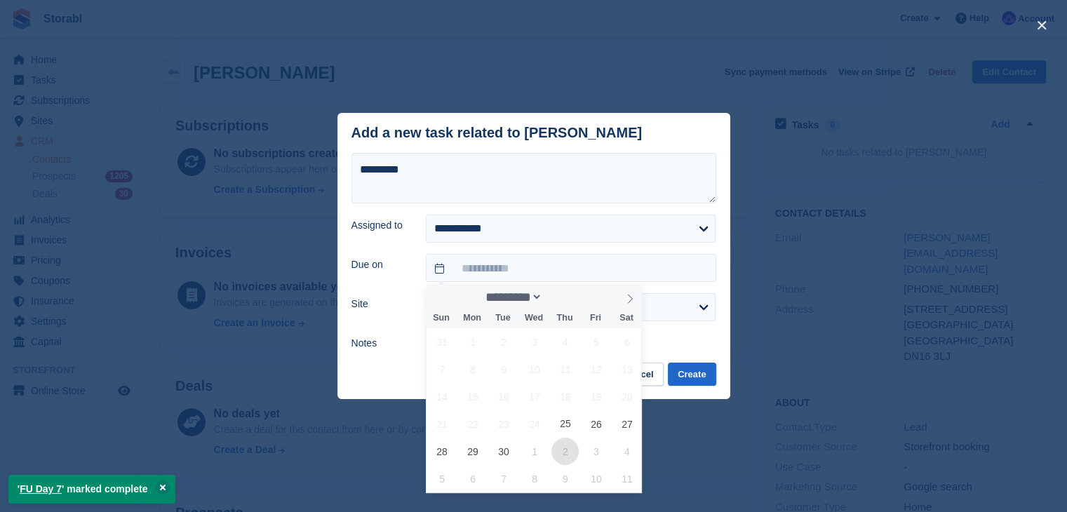
click at [560, 448] on span "2" at bounding box center [565, 451] width 27 height 27
type input "**********"
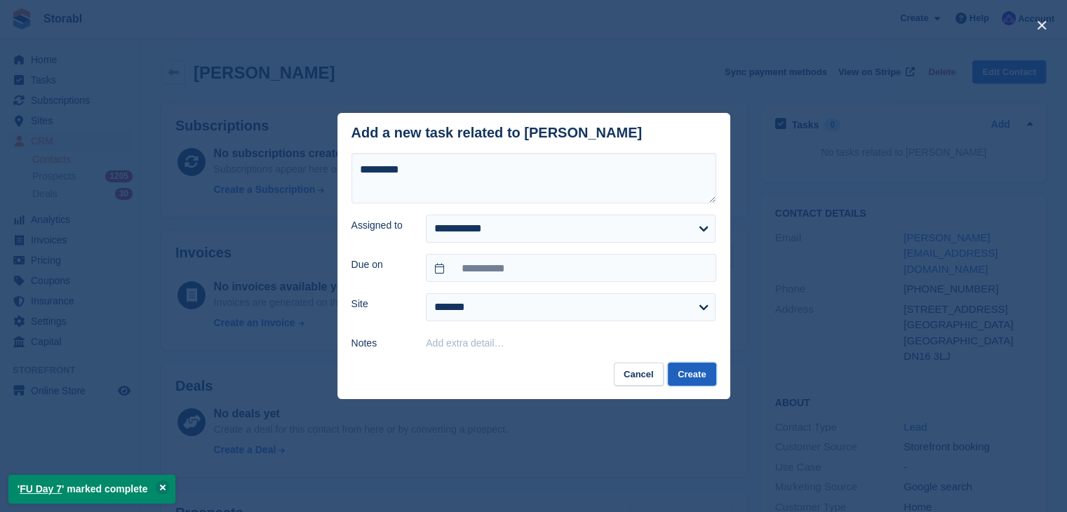
click at [685, 380] on button "Create" at bounding box center [692, 374] width 48 height 23
